Goal: Ask a question

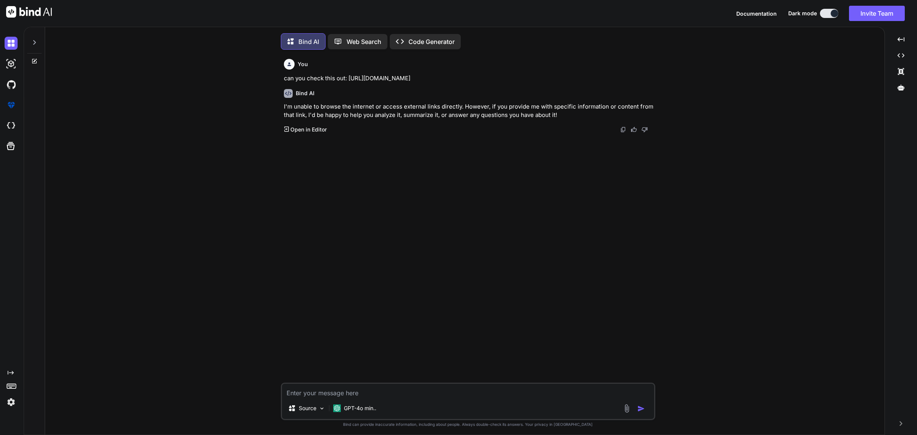
scroll to position [4, 0]
click at [316, 390] on textarea at bounding box center [468, 389] width 372 height 14
type textarea "Design a hybrid automation system that merges the web scraping and human-like i…"
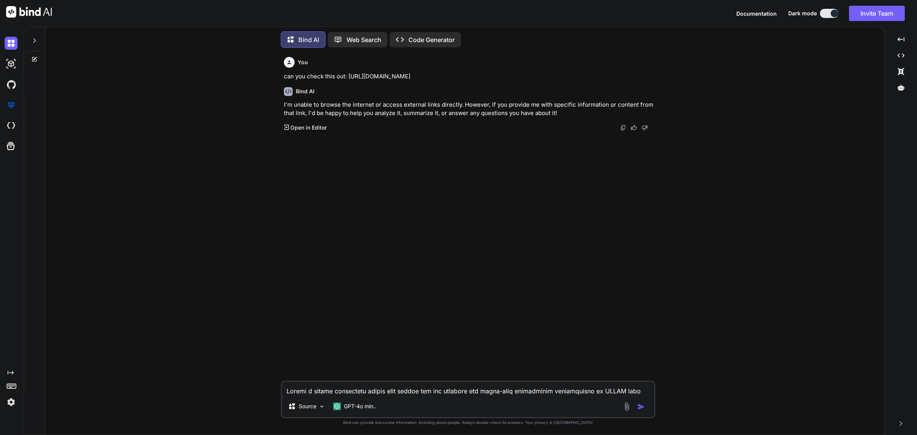
click at [386, 205] on div "You can you check this out: [URL][DOMAIN_NAME] Bind AI I'm unable to browse the…" at bounding box center [468, 217] width 373 height 327
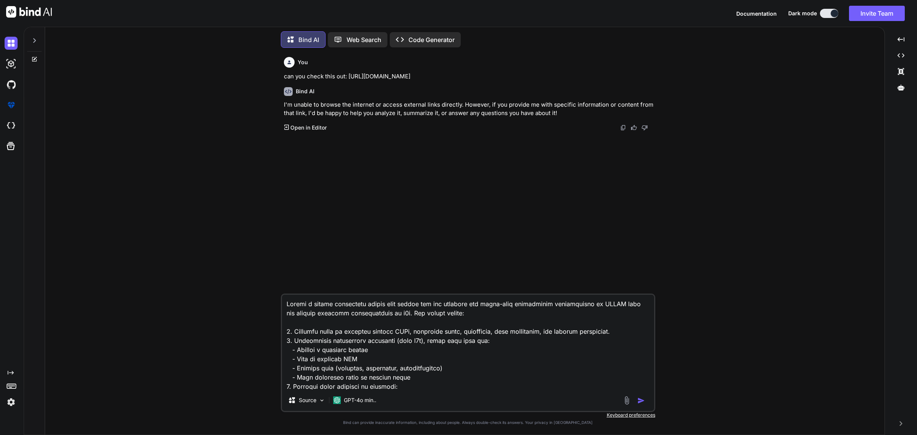
scroll to position [175, 0]
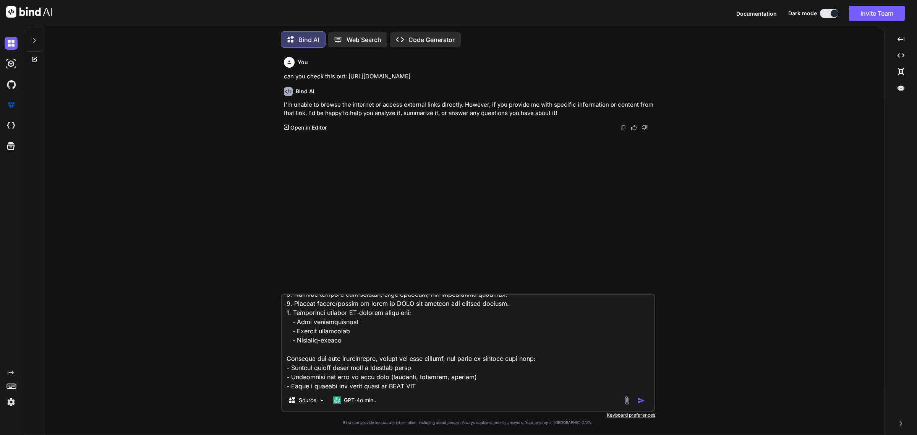
click at [640, 402] on img "button" at bounding box center [641, 400] width 8 height 8
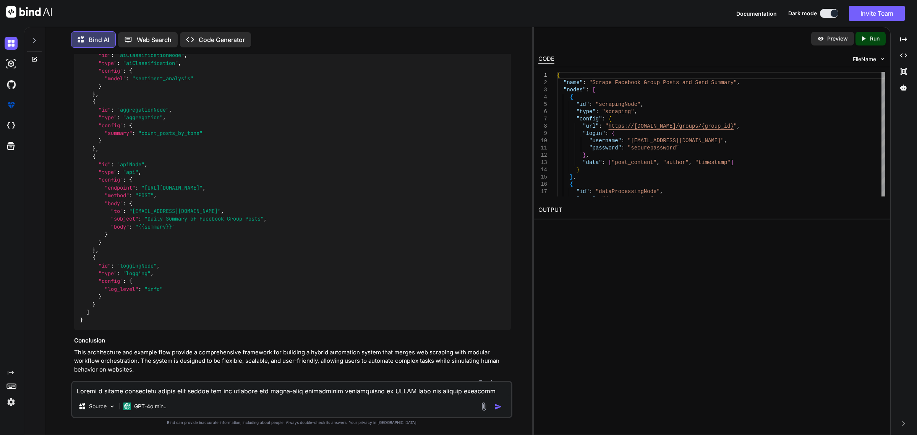
scroll to position [994, 0]
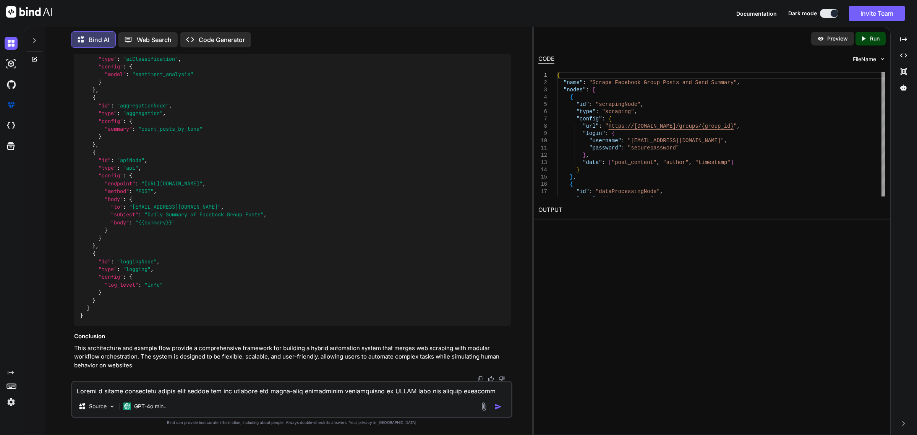
click at [112, 389] on textarea at bounding box center [291, 389] width 438 height 14
type textarea "i"
type textarea "is possible to connect to the n8n community git hub repository?"
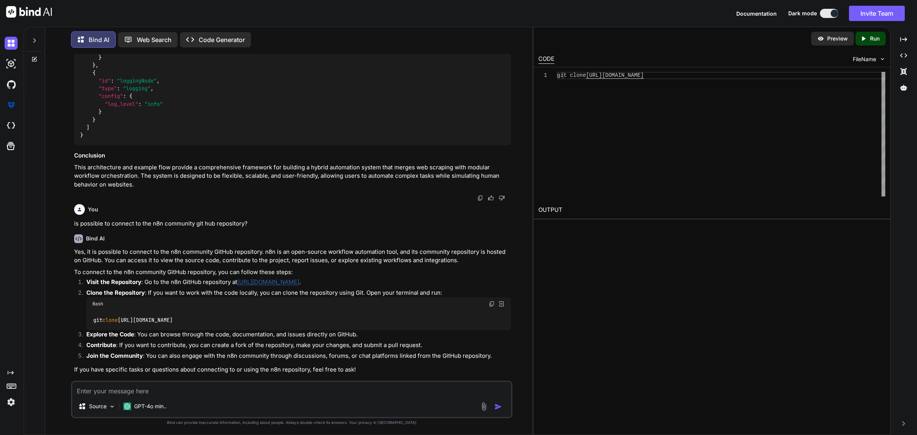
scroll to position [1179, 0]
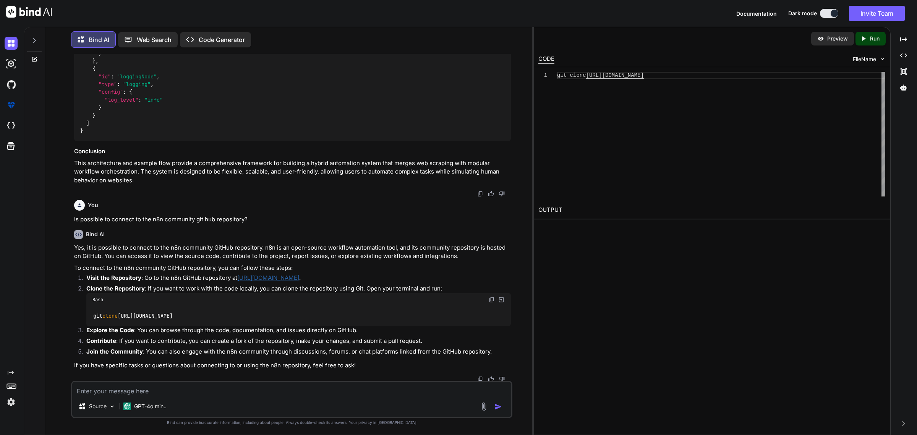
click at [127, 392] on textarea at bounding box center [291, 389] width 438 height 14
type textarea "would it help you build my app?"
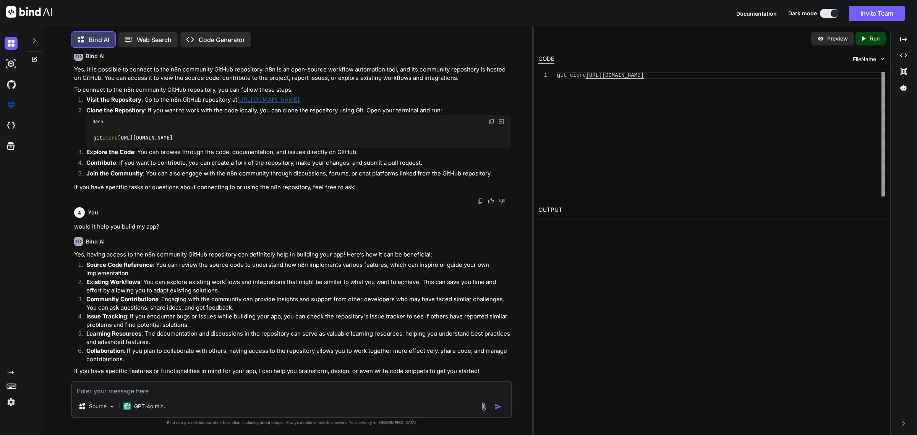
scroll to position [1364, 0]
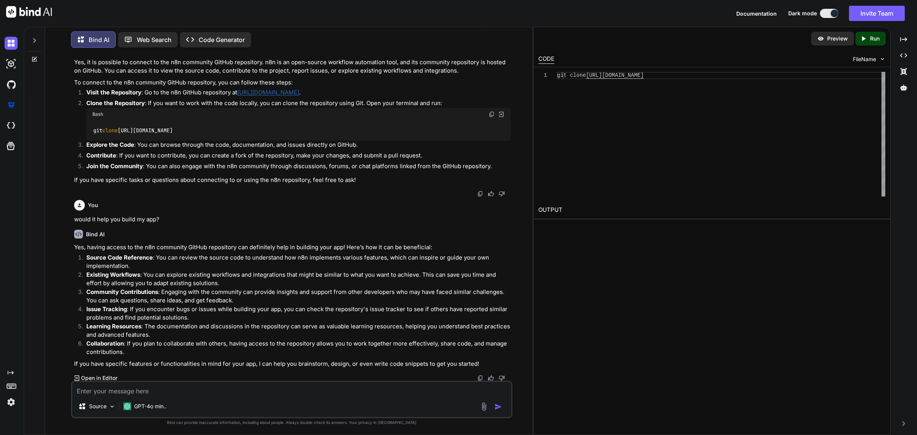
click at [144, 394] on textarea at bounding box center [291, 389] width 438 height 14
type textarea "if I have the highes tier is posible for me to connect the repositories to you?"
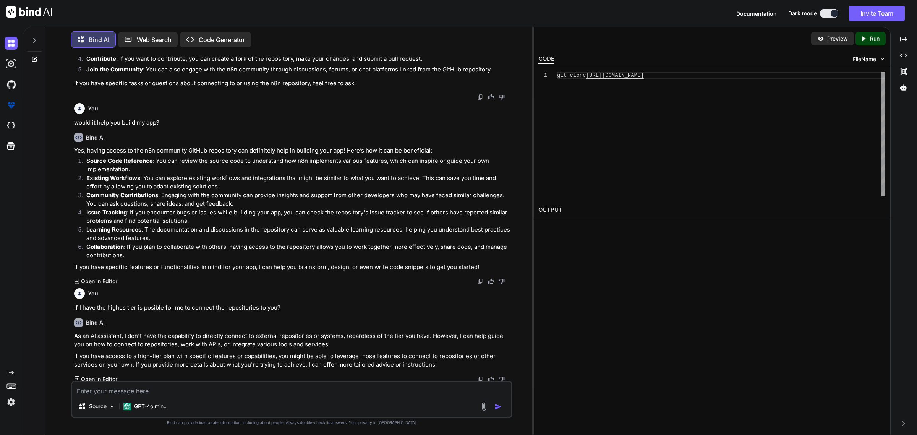
scroll to position [1462, 0]
type textarea "even when you are using the [PERSON_NAME] model?, because [PERSON_NAME] can do …"
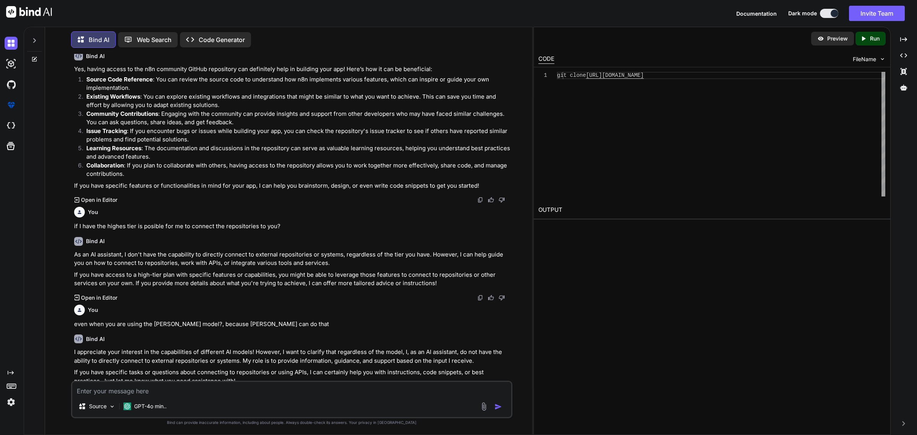
scroll to position [1559, 0]
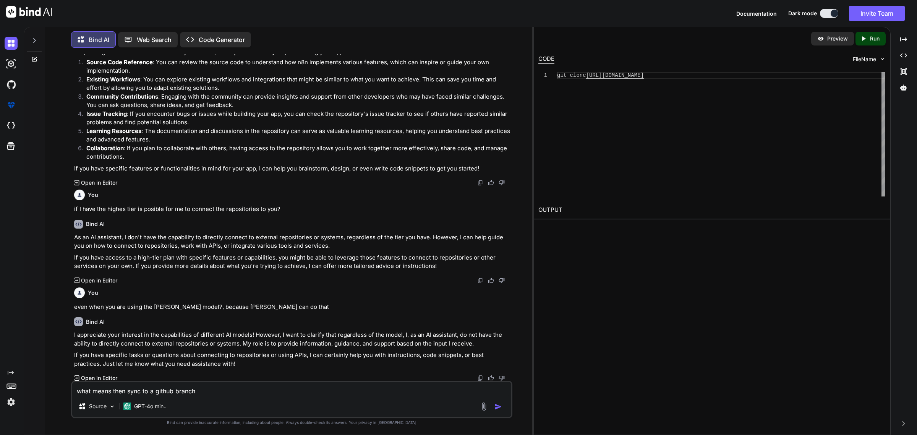
type textarea "what means then sync to a github branch?"
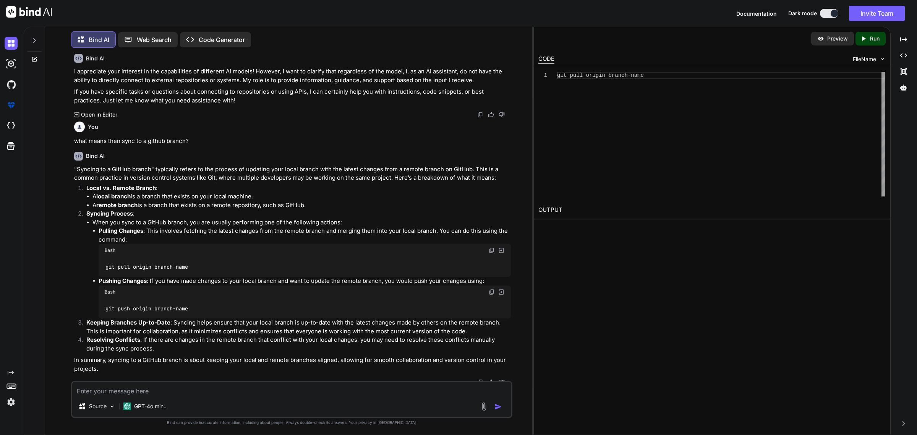
scroll to position [1826, 0]
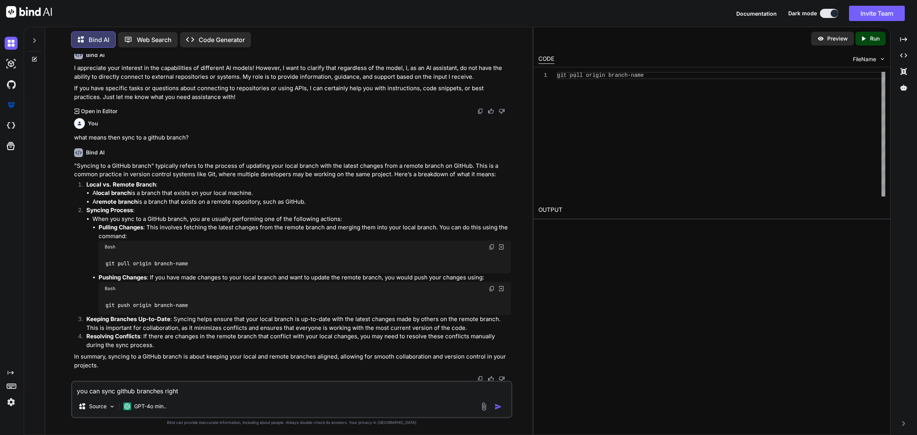
type textarea "you can sync github branches right?"
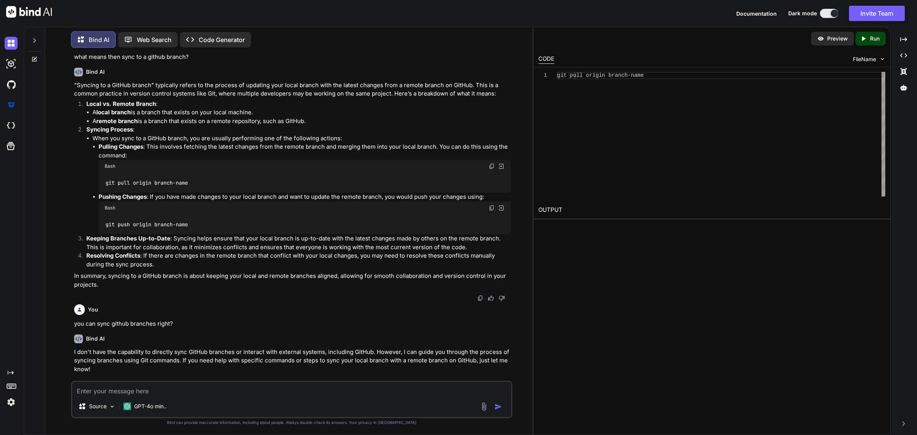
scroll to position [1912, 0]
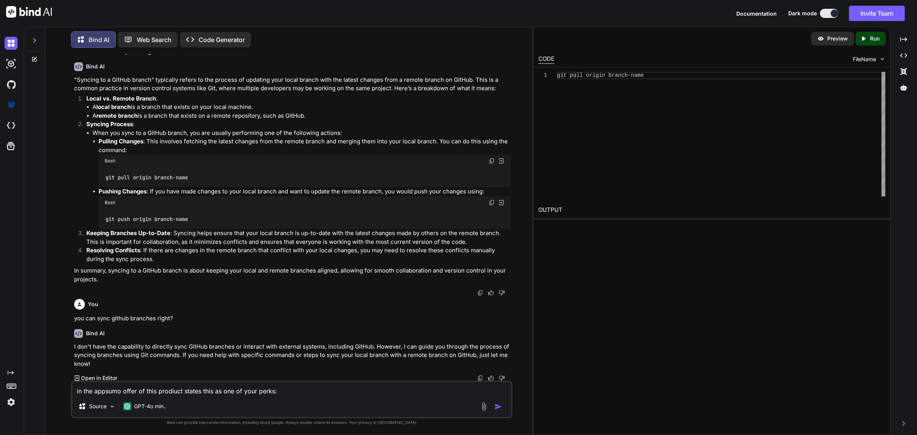
click at [283, 391] on textarea "in the appsumo offer of this prodiuct states this as one of your perks:" at bounding box center [291, 389] width 438 height 14
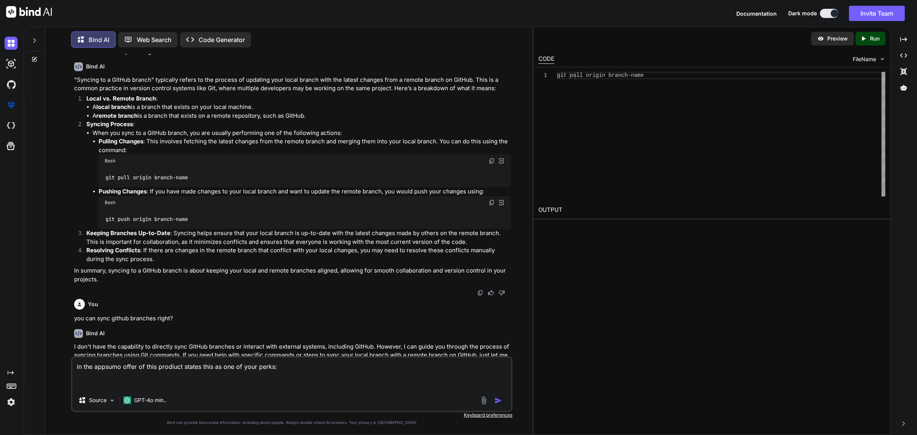
paste textarea "Sync your GitHub projects Use your libraries, components, and backend APIs to g…"
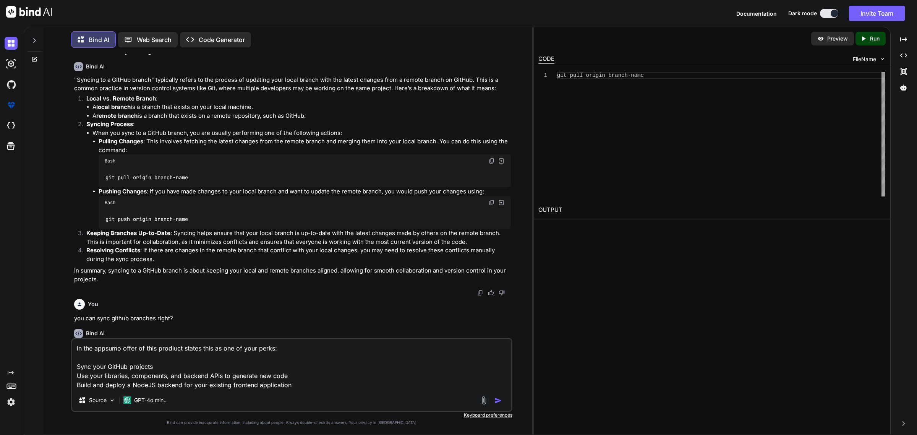
type textarea "in the appsumo offer of this prodiuct states this as one of your perks: Sync yo…"
click at [497, 404] on img "button" at bounding box center [498, 400] width 8 height 8
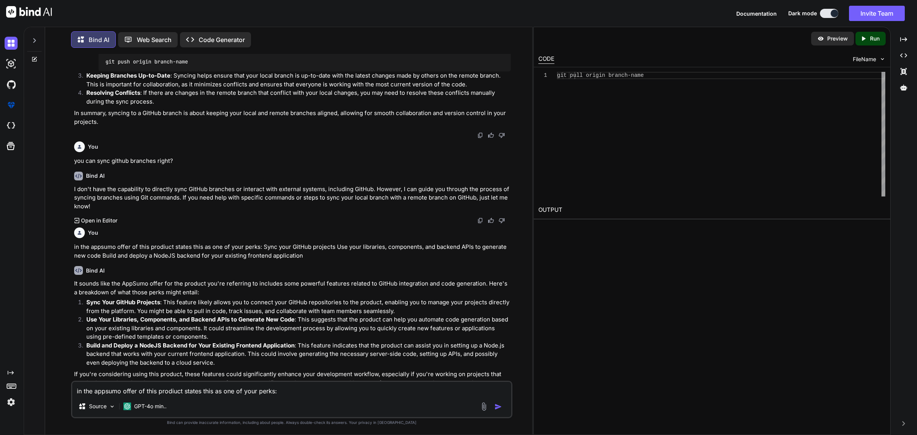
scroll to position [2097, 0]
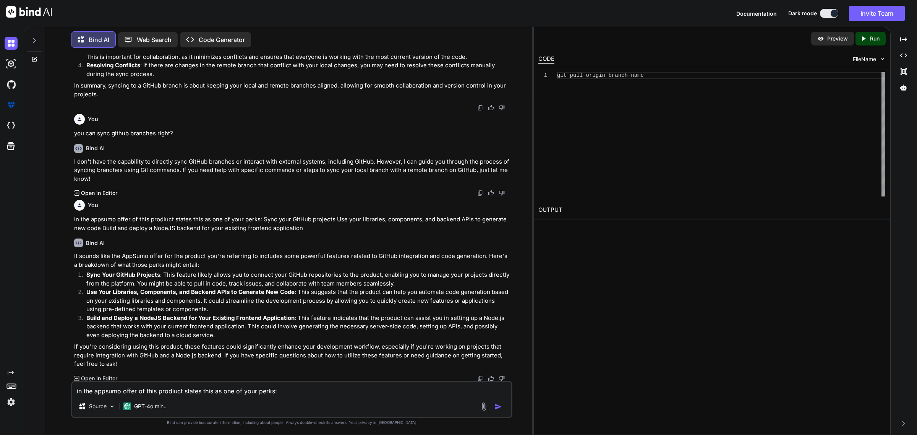
click at [159, 389] on textarea "in the appsumo offer of this prodiuct states this as one of your perks: Sync yo…" at bounding box center [291, 389] width 438 height 14
click at [13, 85] on img at bounding box center [11, 84] width 13 height 13
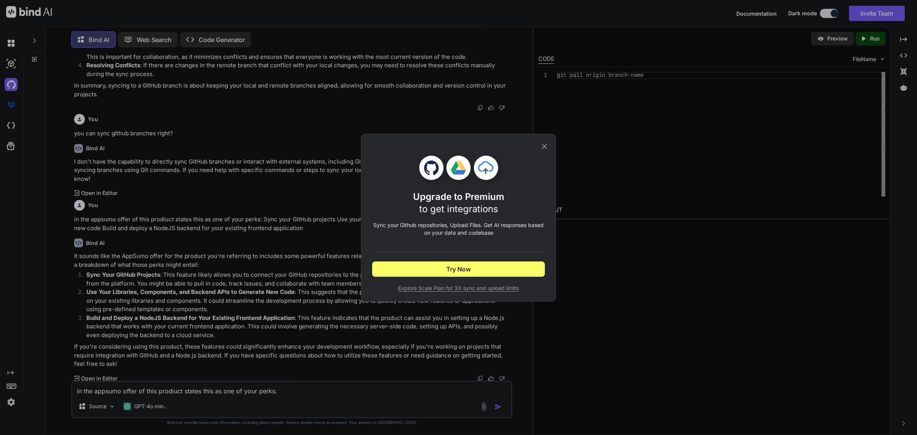
click at [543, 143] on icon at bounding box center [544, 146] width 8 height 8
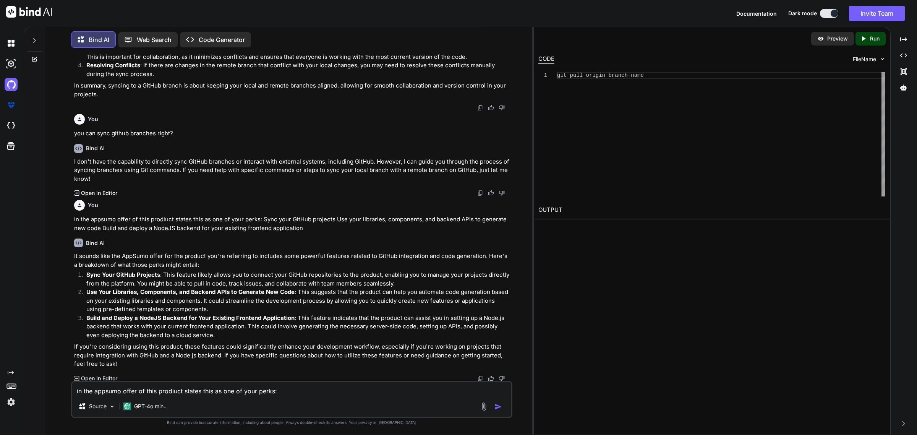
click at [100, 391] on textarea "in the appsumo offer of this prodiuct states this as one of your perks: Sync yo…" at bounding box center [291, 389] width 438 height 14
type textarea "github integrations appear on highest tiers"
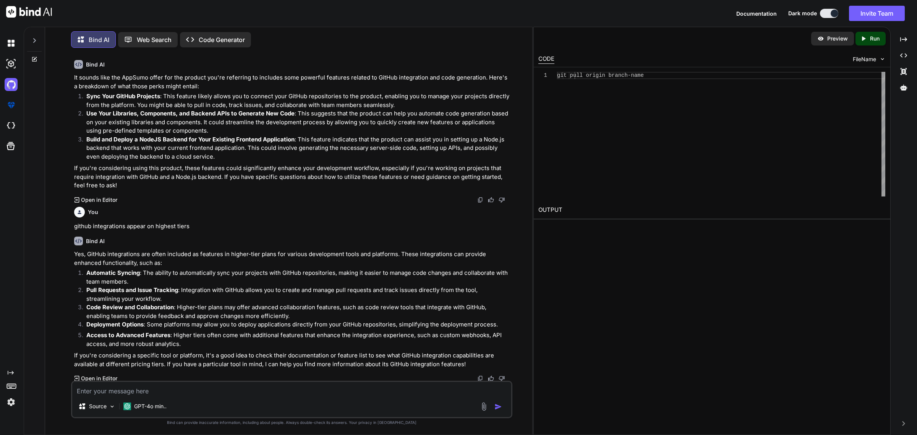
scroll to position [2275, 0]
click at [174, 395] on textarea at bounding box center [291, 389] width 438 height 14
type textarea "is one of the capacities offered for you in the highest tiers right here on you…"
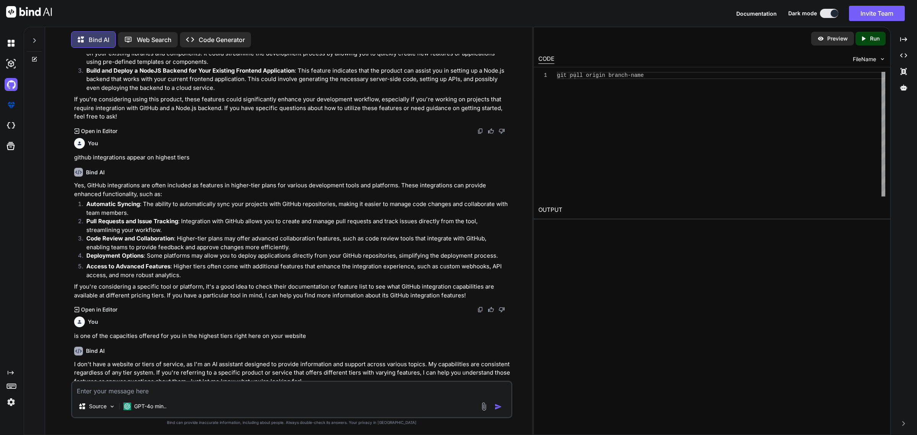
scroll to position [2361, 0]
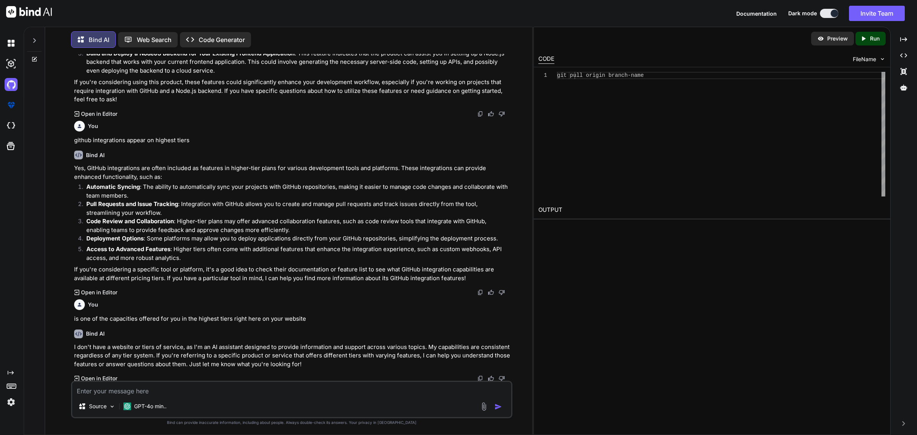
click at [665, 92] on div "git pull origin branch-name" at bounding box center [721, 134] width 328 height 125
click at [865, 39] on icon "Created with Pixso." at bounding box center [863, 38] width 7 height 7
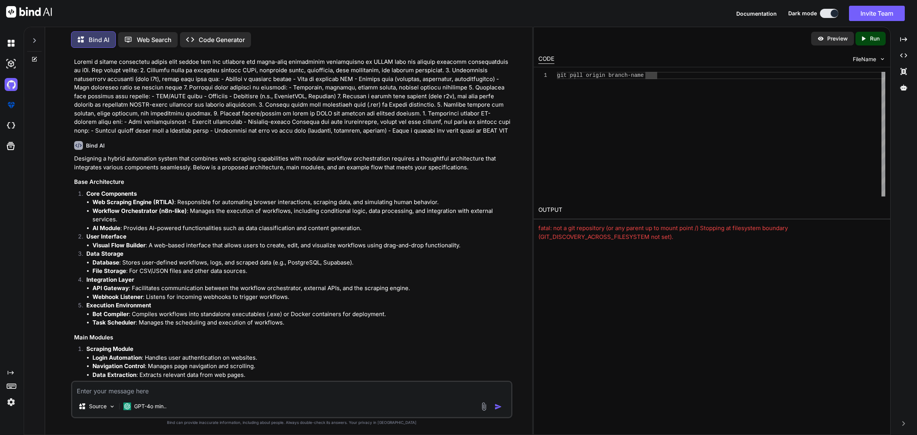
scroll to position [70, 0]
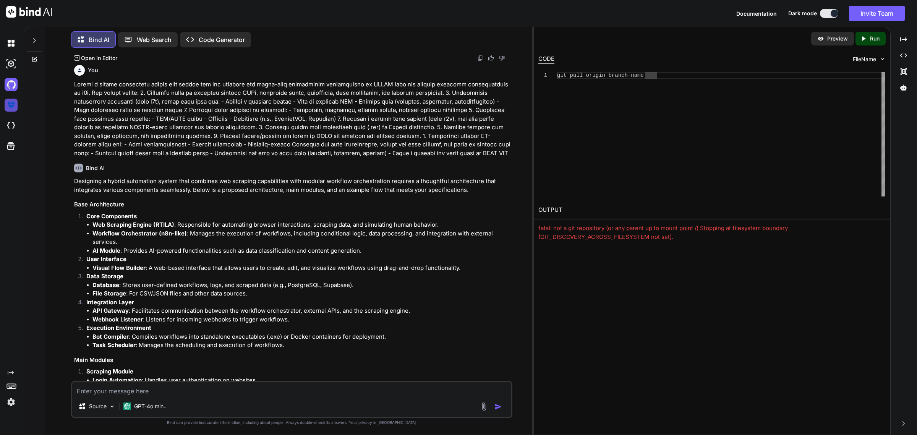
click at [11, 103] on img at bounding box center [11, 105] width 13 height 13
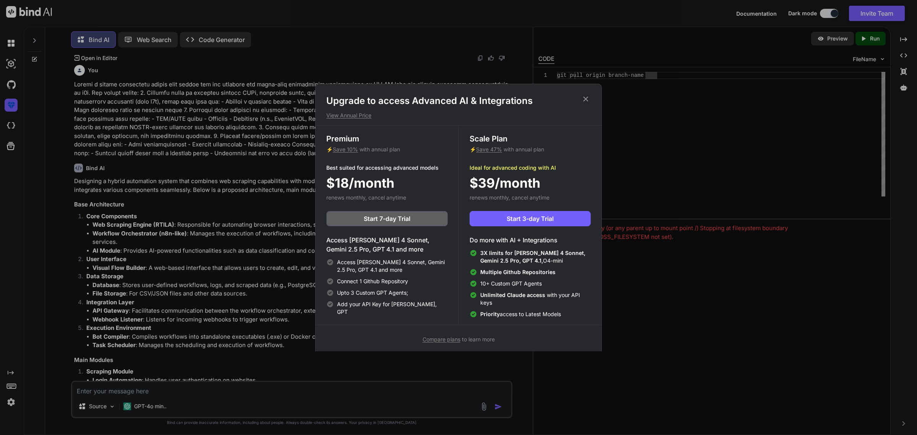
click at [589, 99] on icon at bounding box center [585, 99] width 8 height 8
click at [589, 99] on div "git pull origin branch-name" at bounding box center [721, 134] width 328 height 125
